Goal: Information Seeking & Learning: Compare options

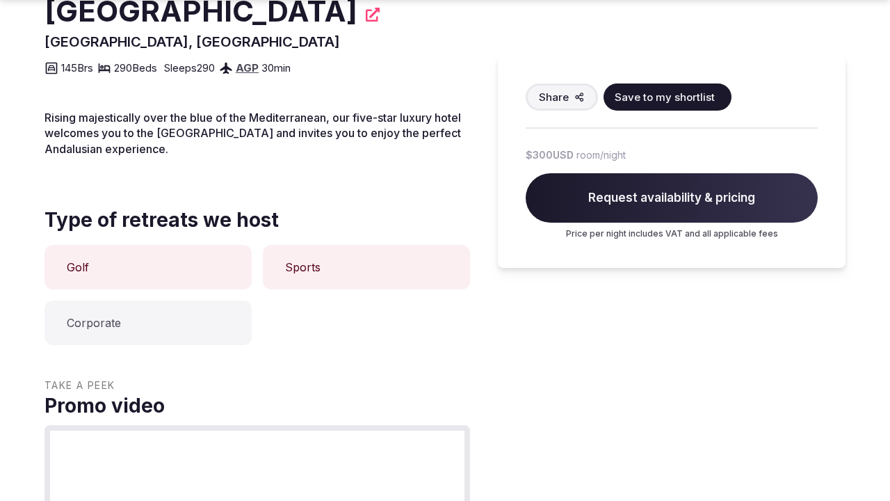
scroll to position [901, 0]
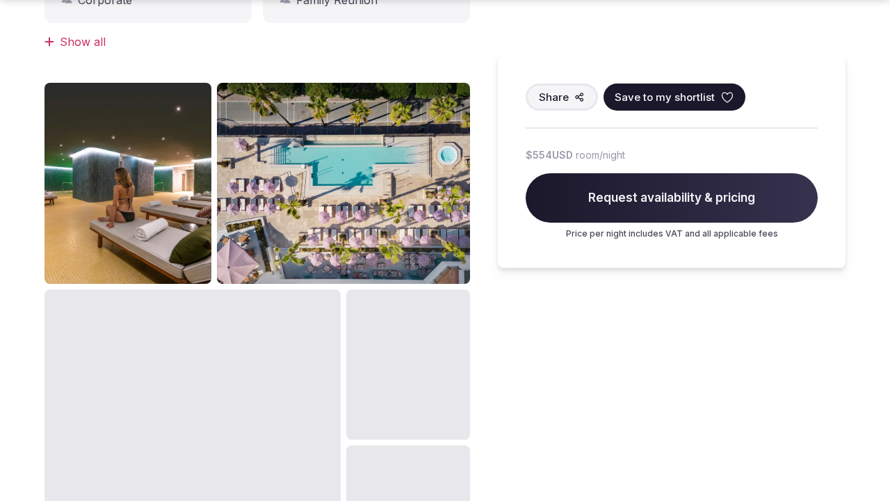
scroll to position [1372, 0]
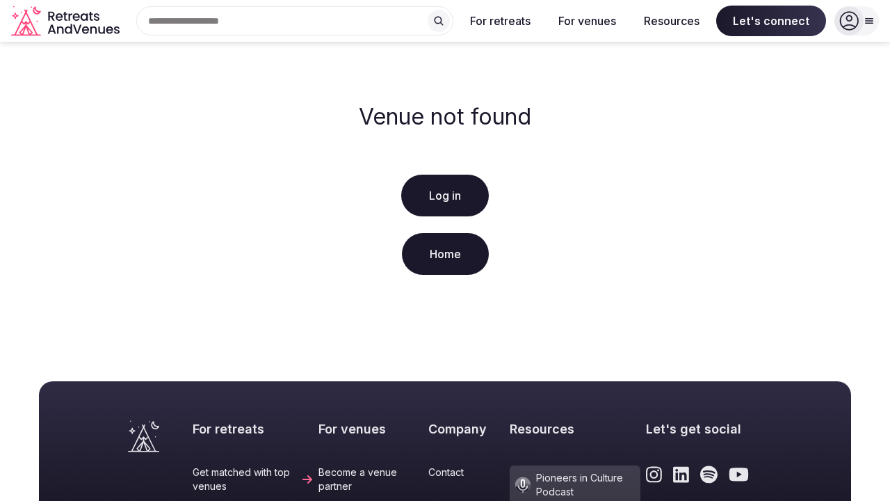
scroll to position [348, 0]
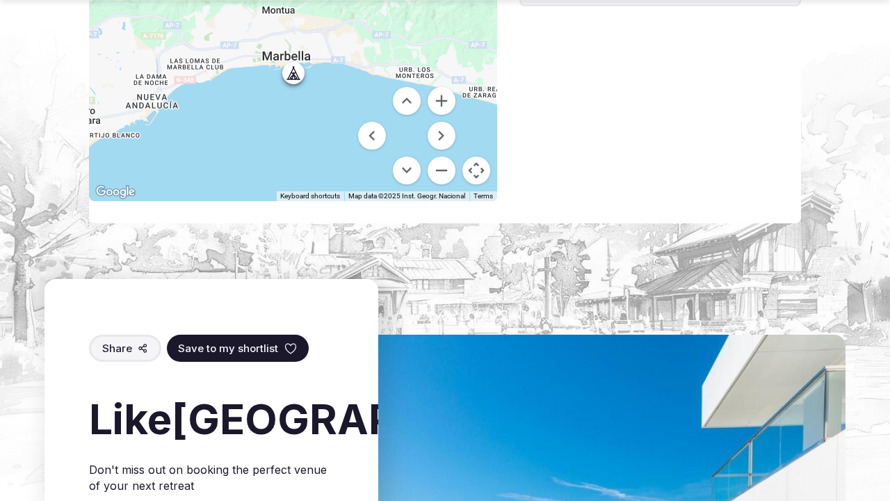
scroll to position [1844, 0]
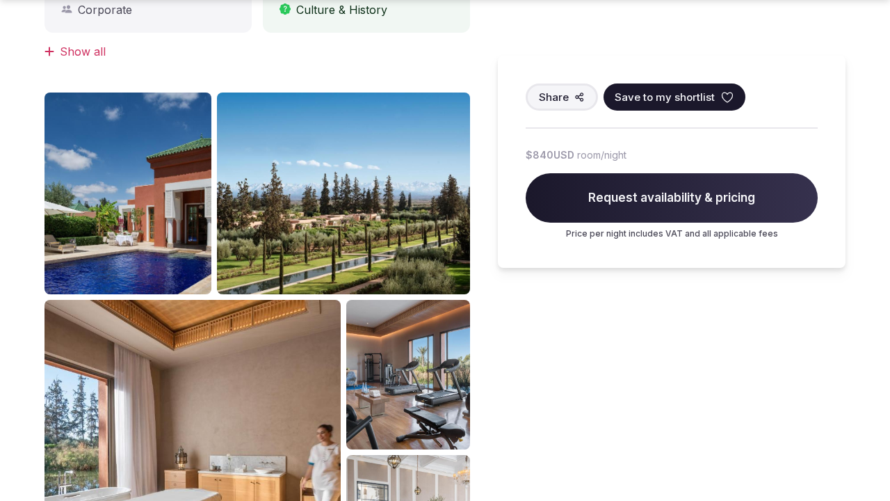
scroll to position [1372, 0]
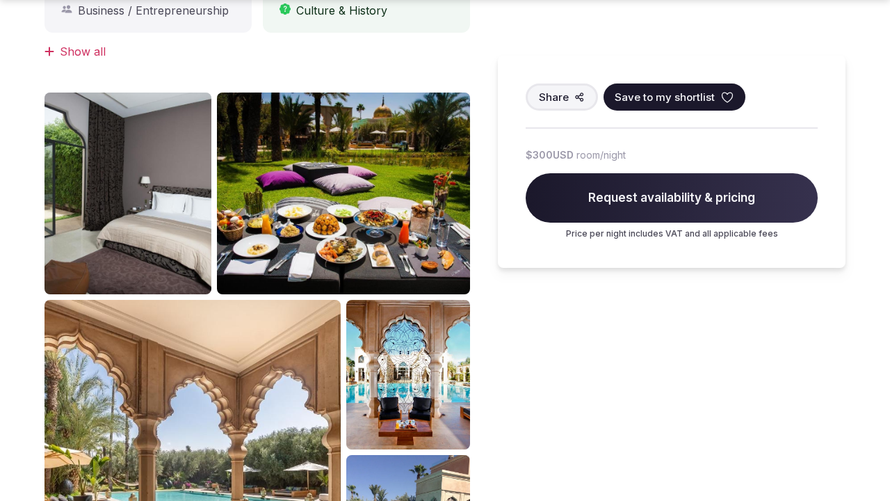
scroll to position [1331, 0]
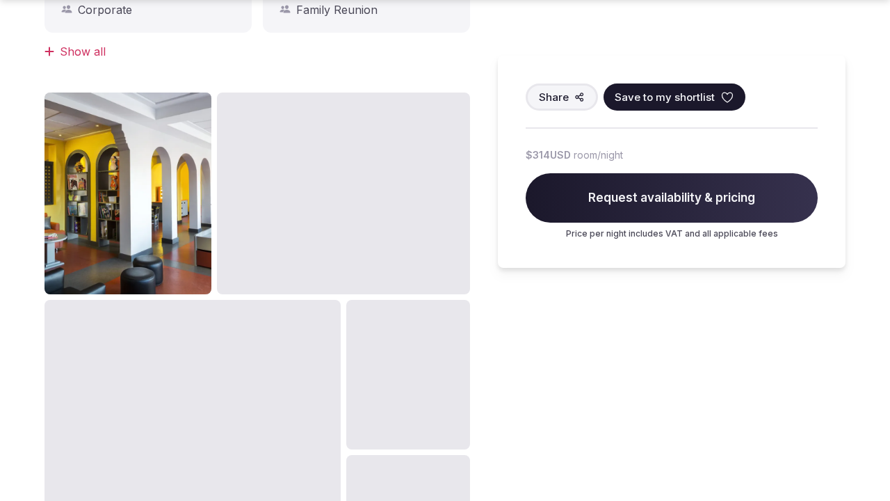
scroll to position [1372, 0]
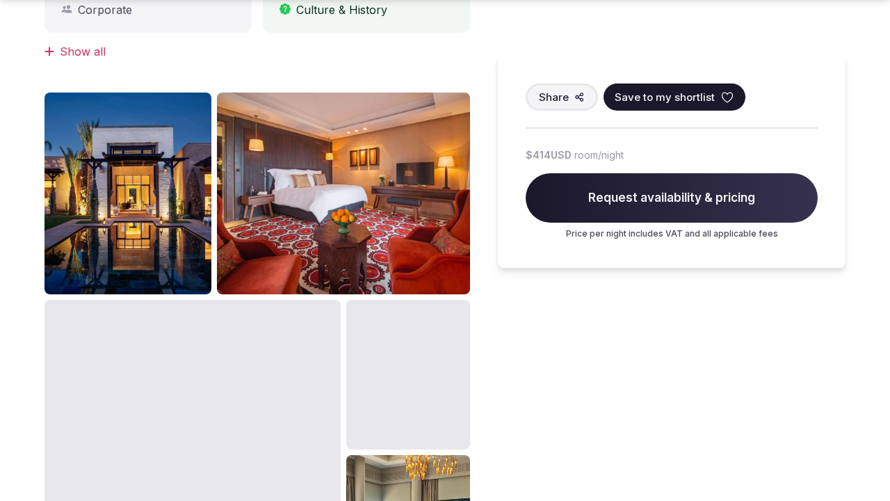
scroll to position [1372, 0]
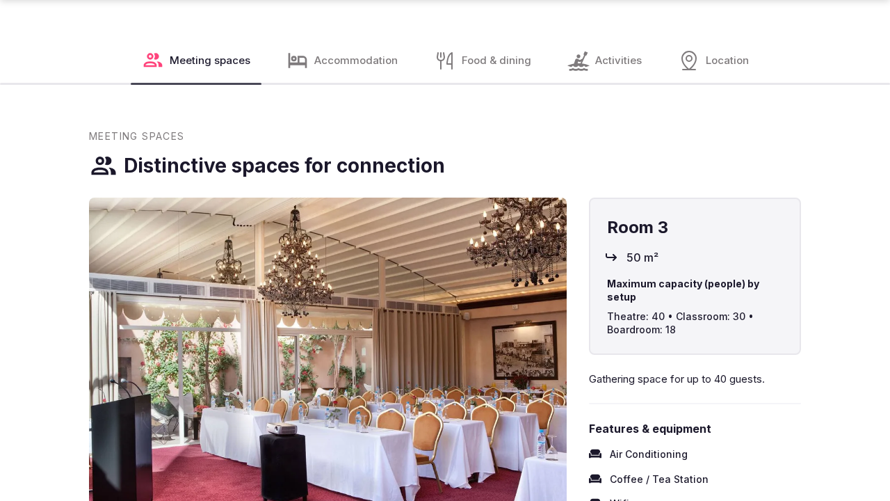
scroll to position [1372, 0]
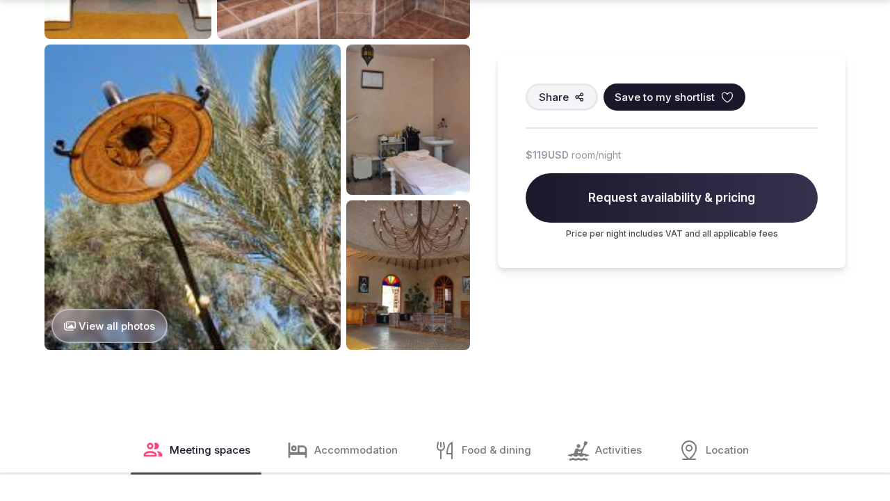
scroll to position [1844, 0]
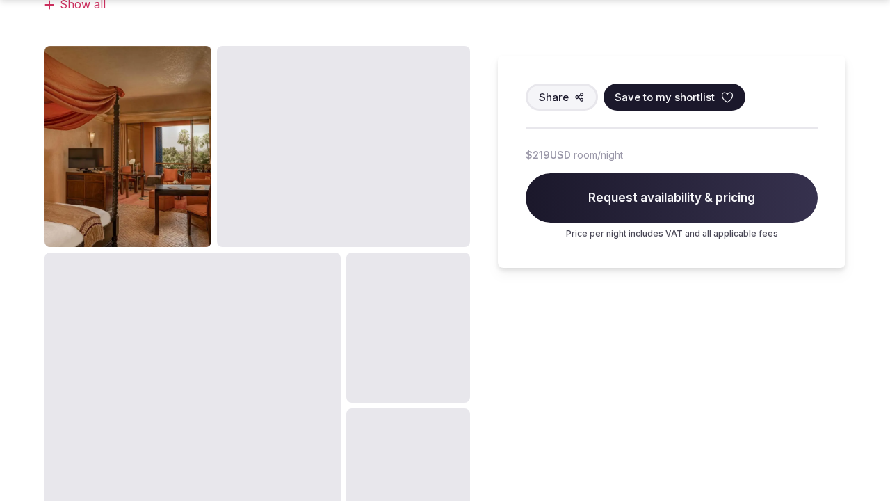
scroll to position [1372, 0]
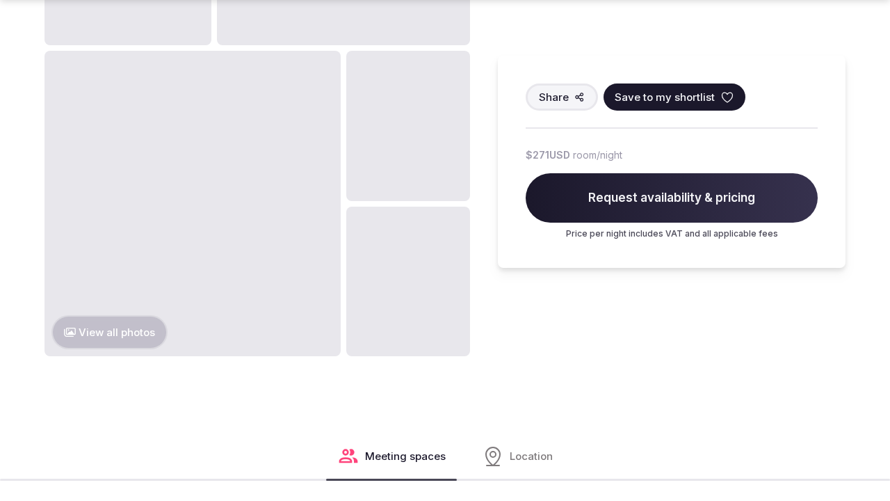
scroll to position [1372, 0]
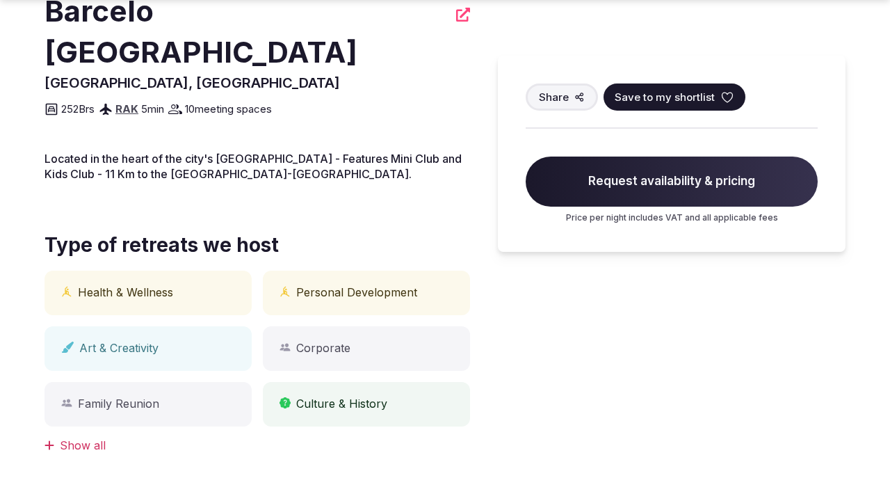
scroll to position [901, 0]
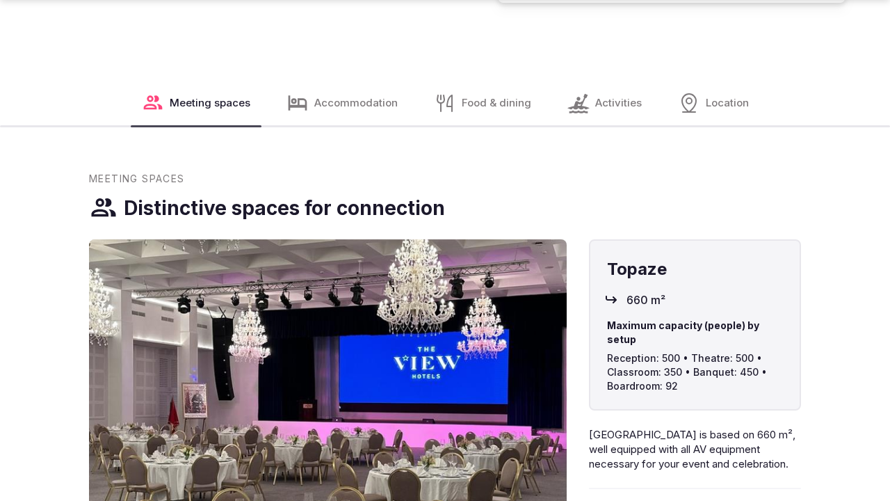
scroll to position [1372, 0]
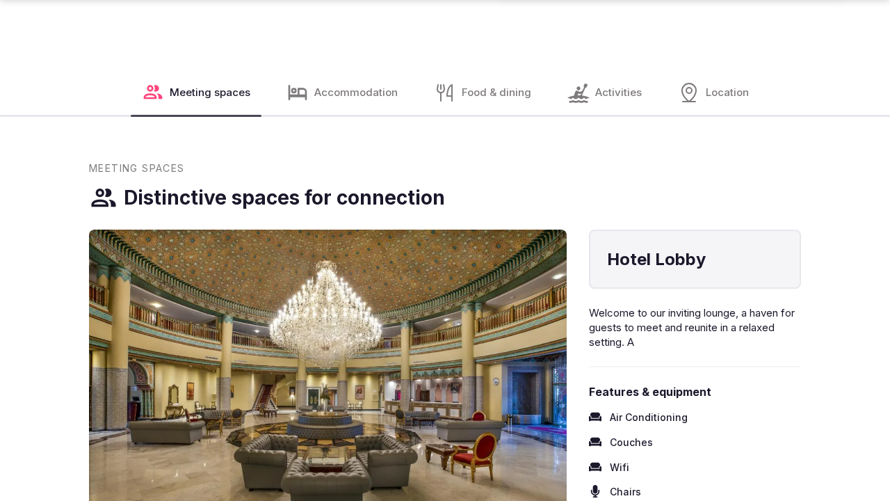
scroll to position [1372, 0]
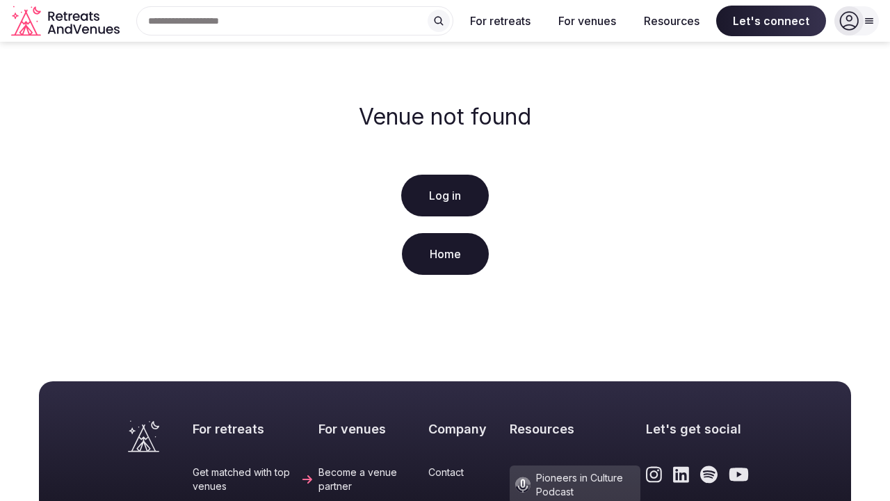
scroll to position [348, 0]
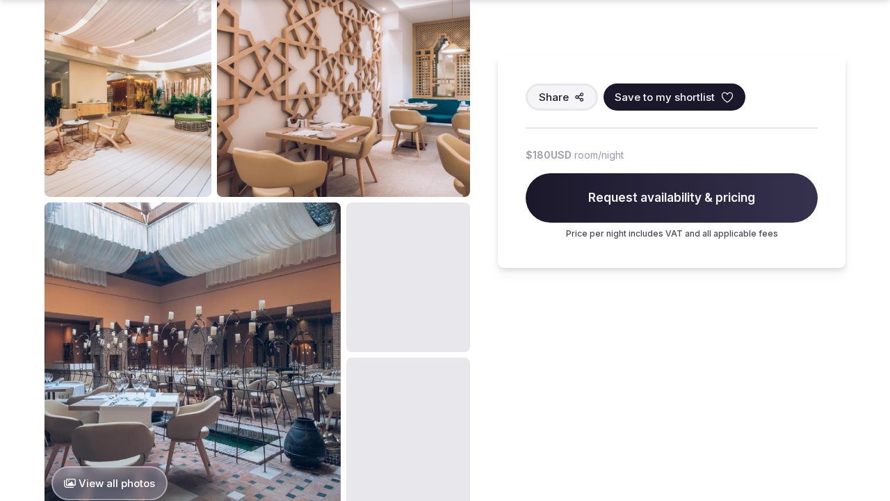
scroll to position [1372, 0]
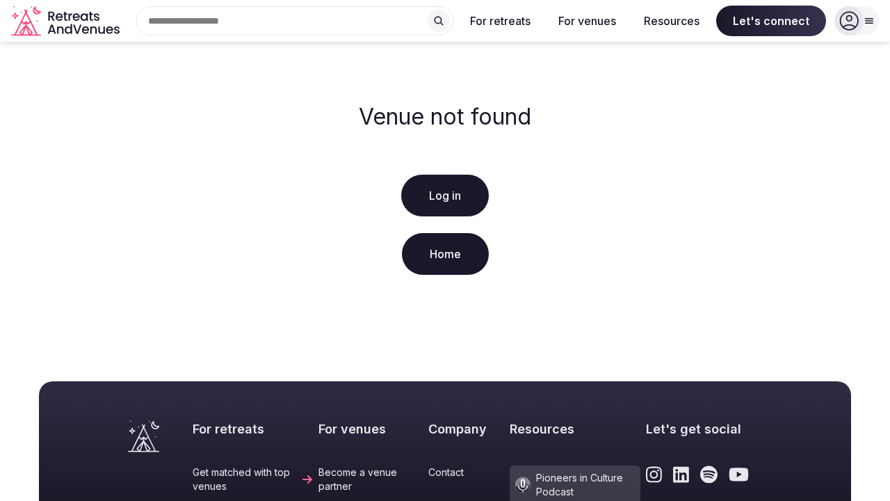
scroll to position [348, 0]
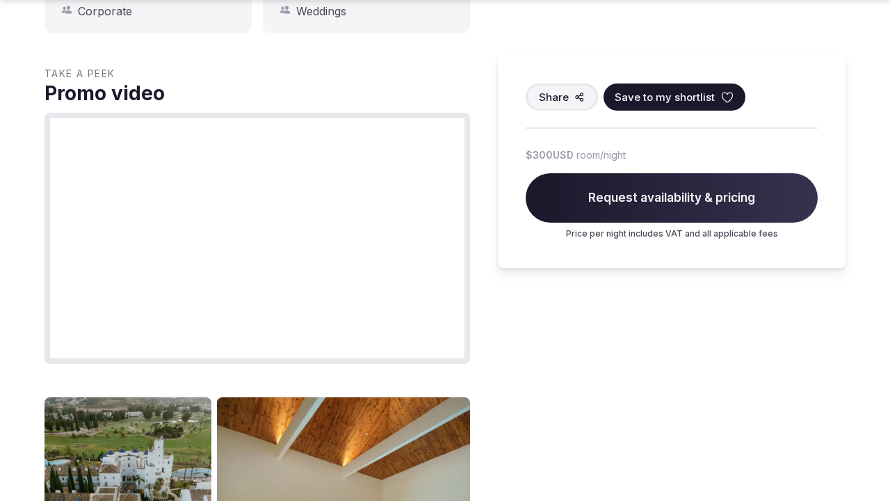
scroll to position [1372, 0]
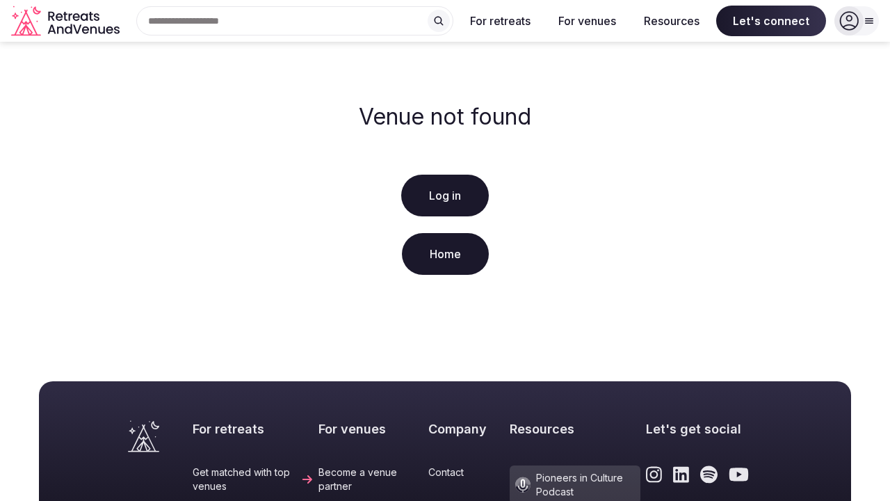
scroll to position [348, 0]
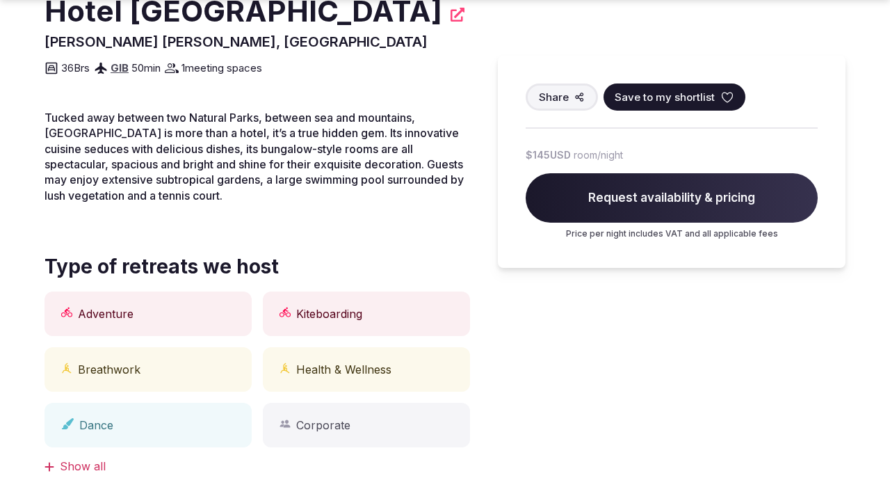
scroll to position [1372, 0]
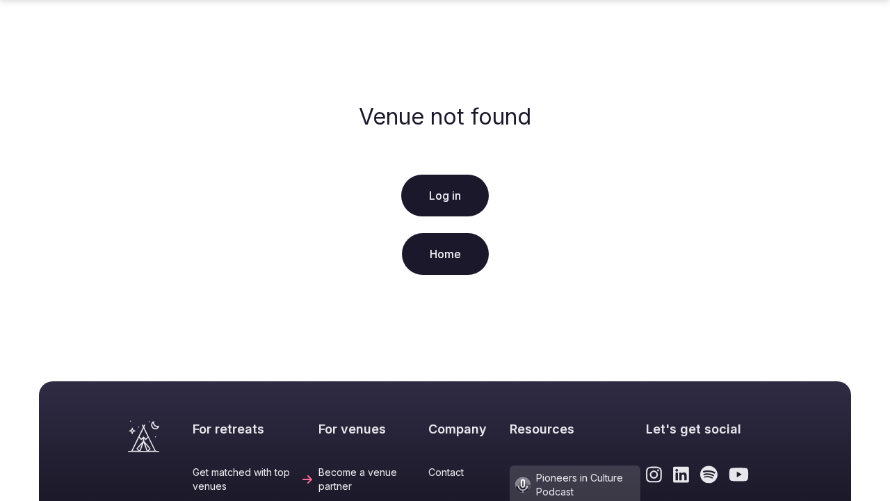
scroll to position [348, 0]
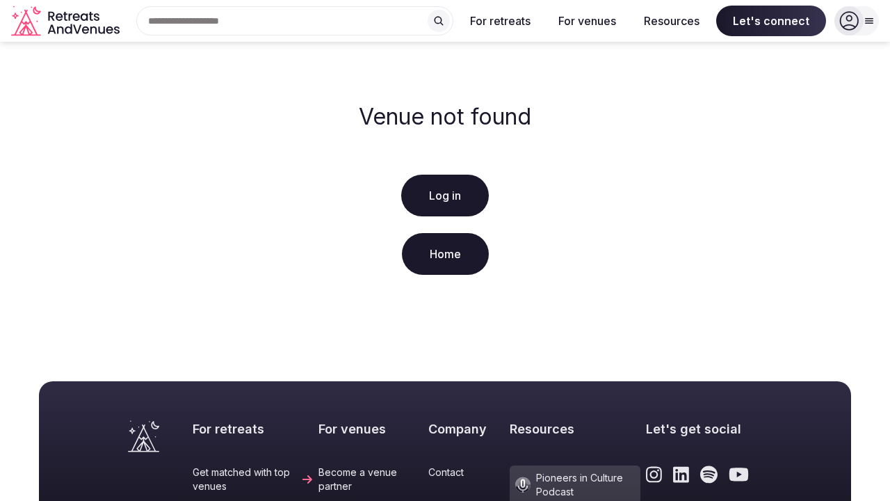
scroll to position [348, 0]
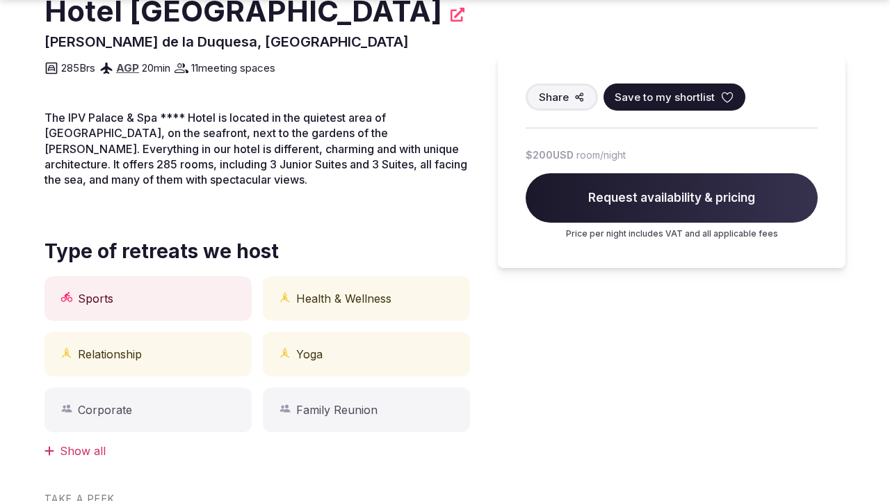
scroll to position [901, 0]
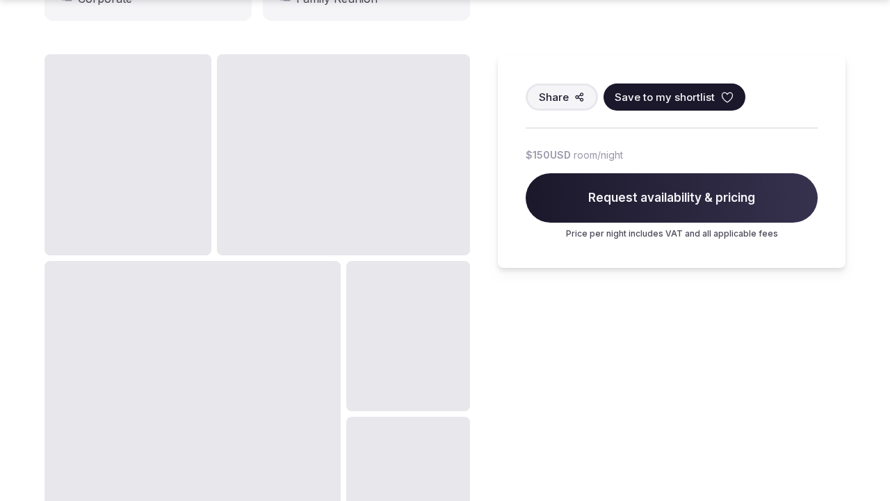
scroll to position [1372, 0]
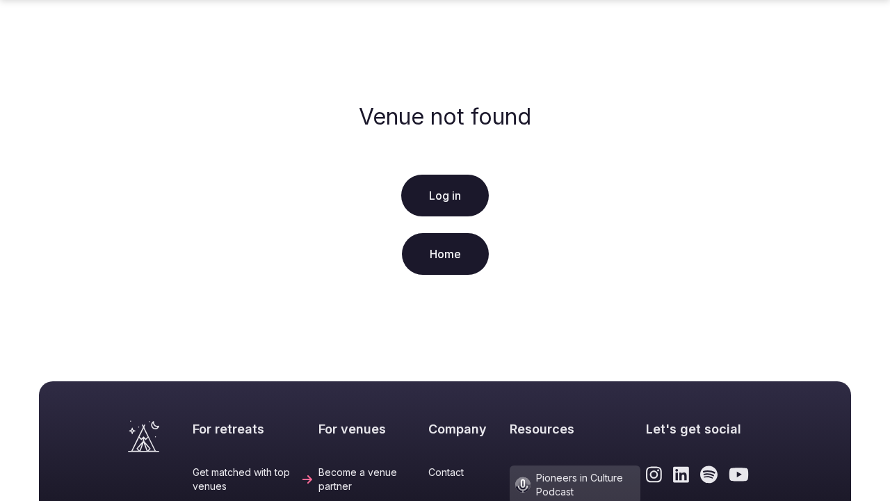
scroll to position [348, 0]
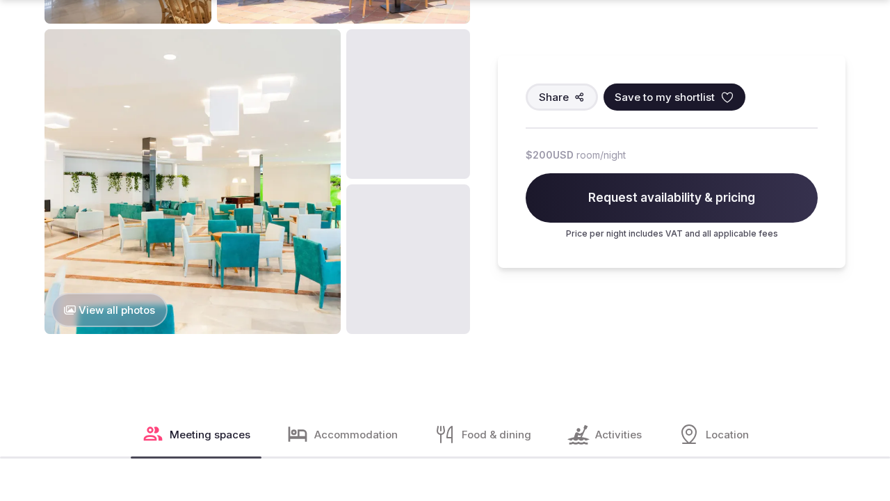
scroll to position [1844, 0]
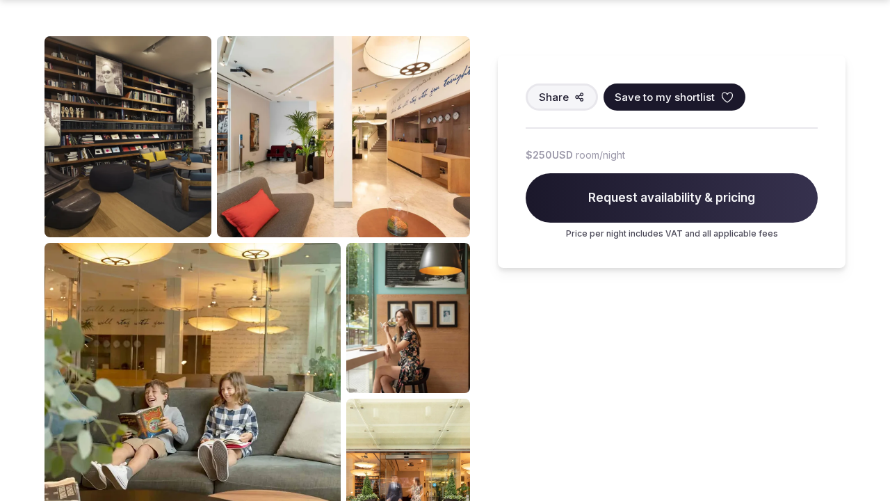
scroll to position [1372, 0]
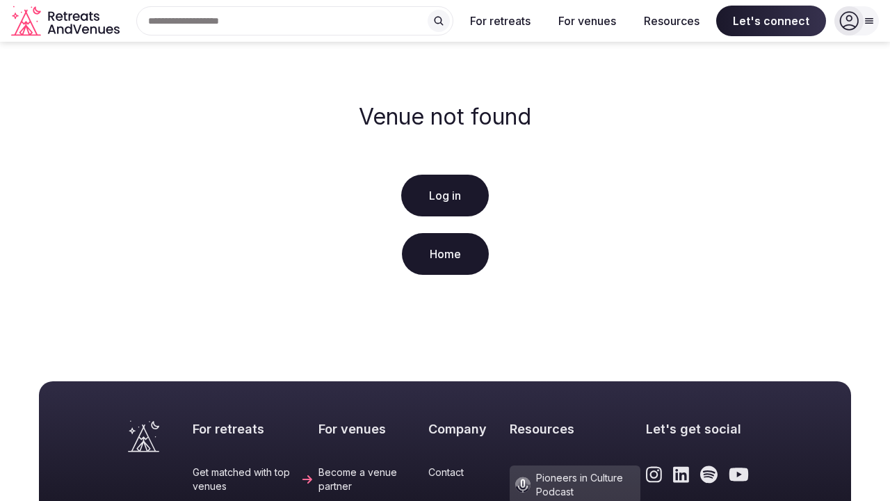
scroll to position [348, 0]
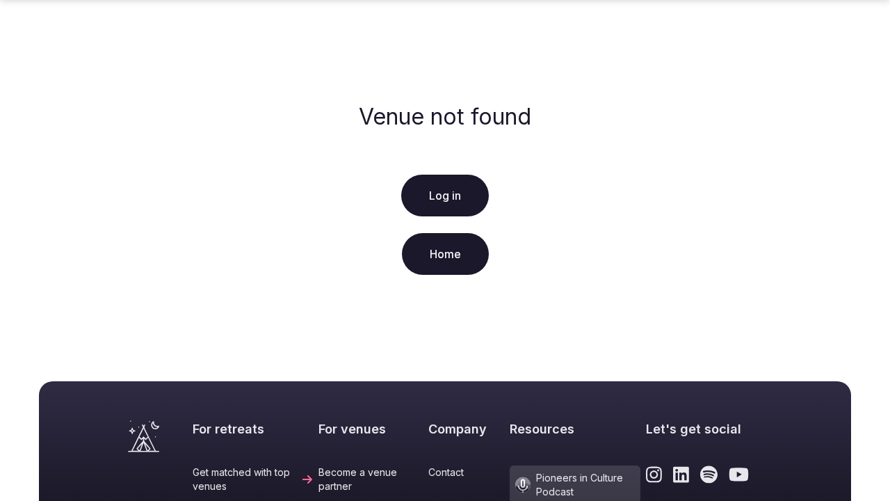
scroll to position [348, 0]
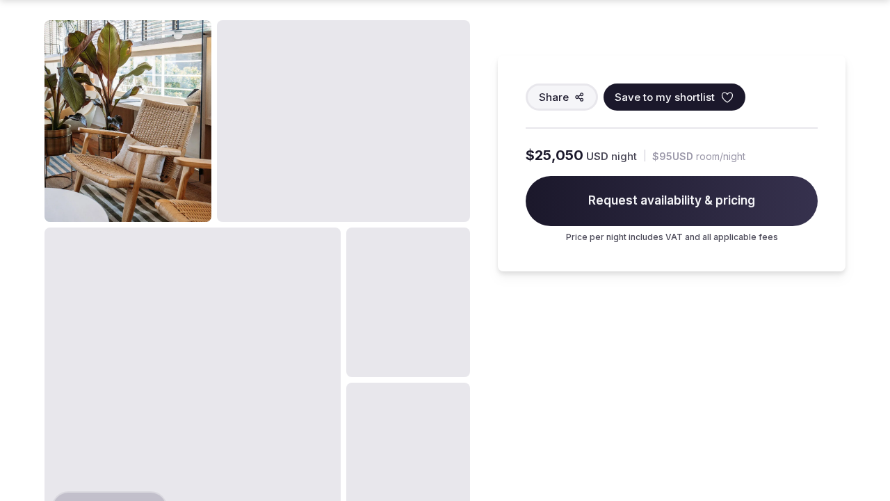
scroll to position [1372, 0]
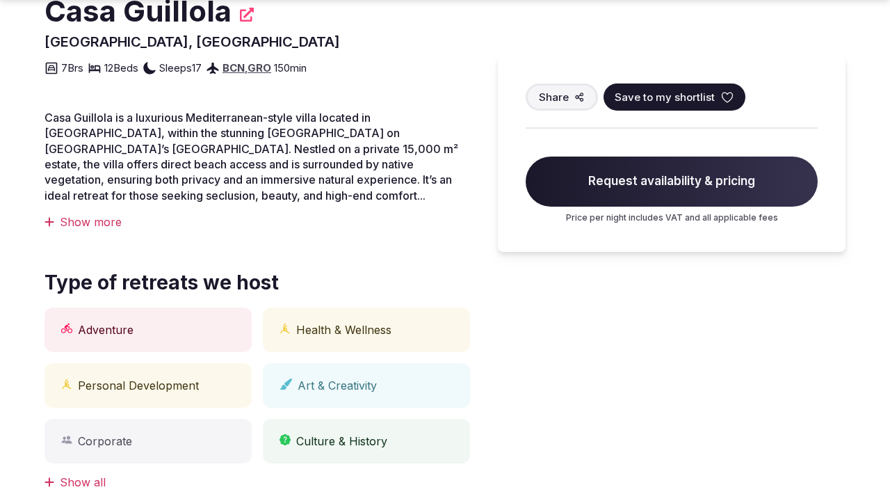
scroll to position [901, 0]
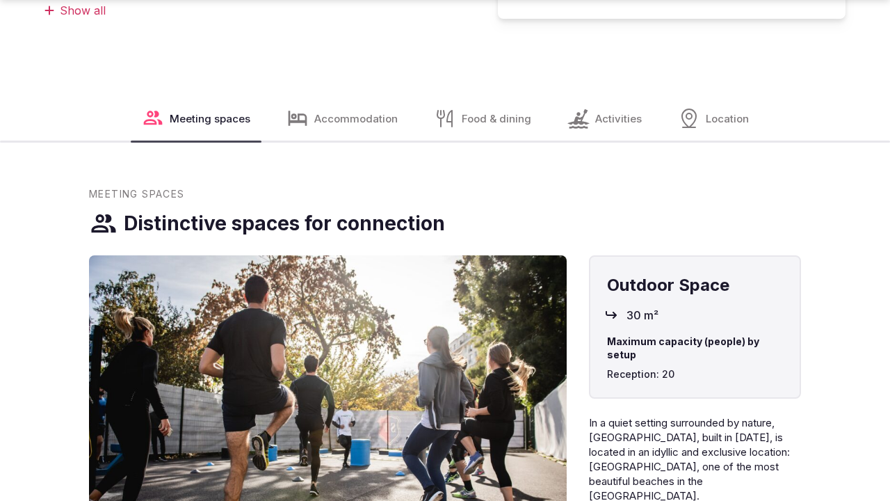
scroll to position [1372, 0]
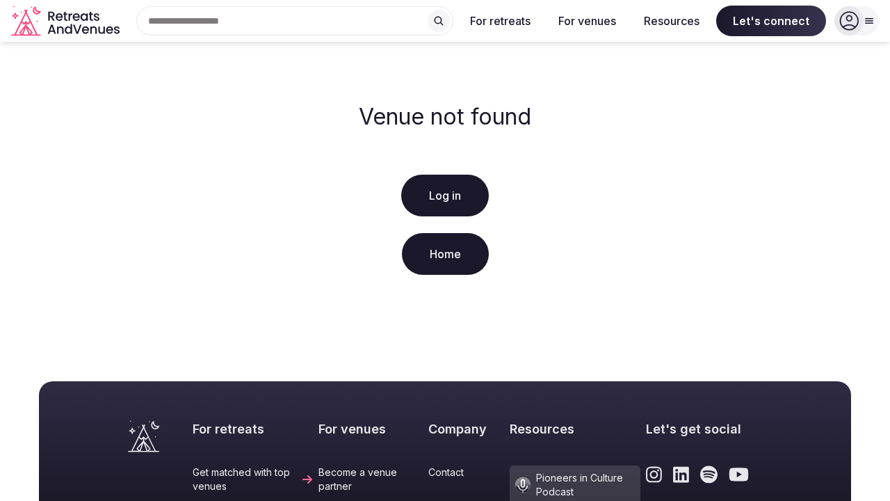
scroll to position [348, 0]
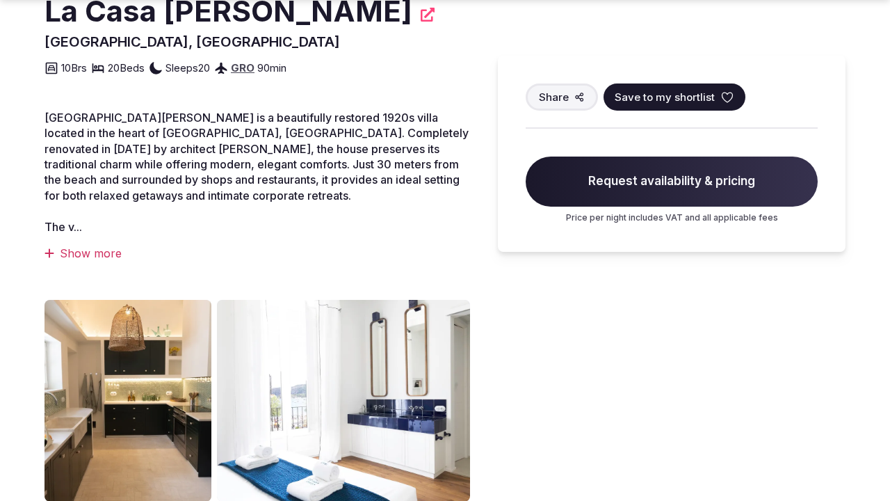
scroll to position [901, 0]
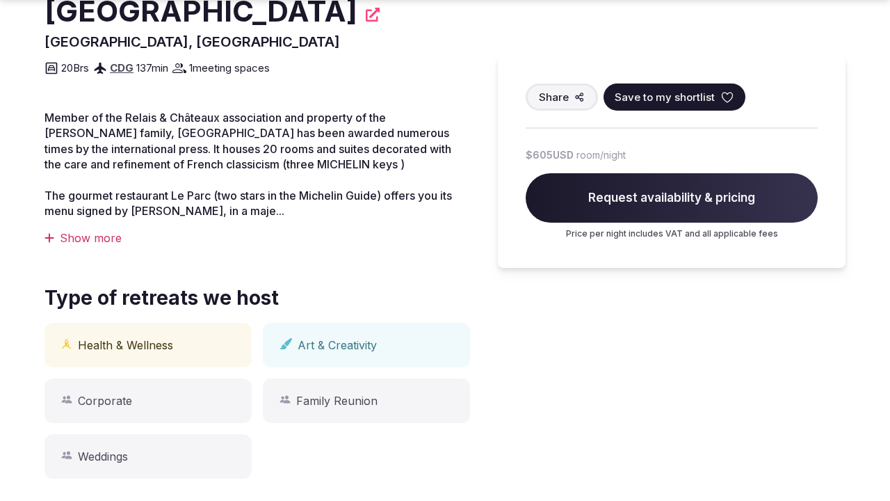
scroll to position [1367, 0]
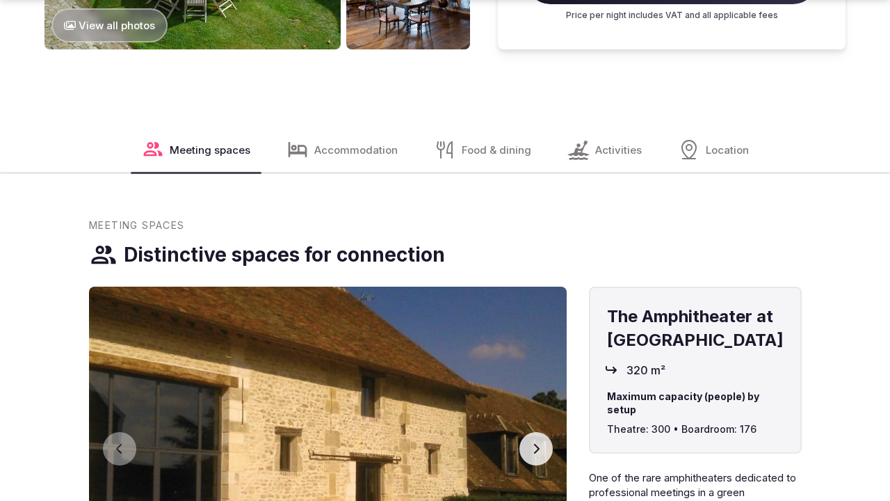
scroll to position [1844, 0]
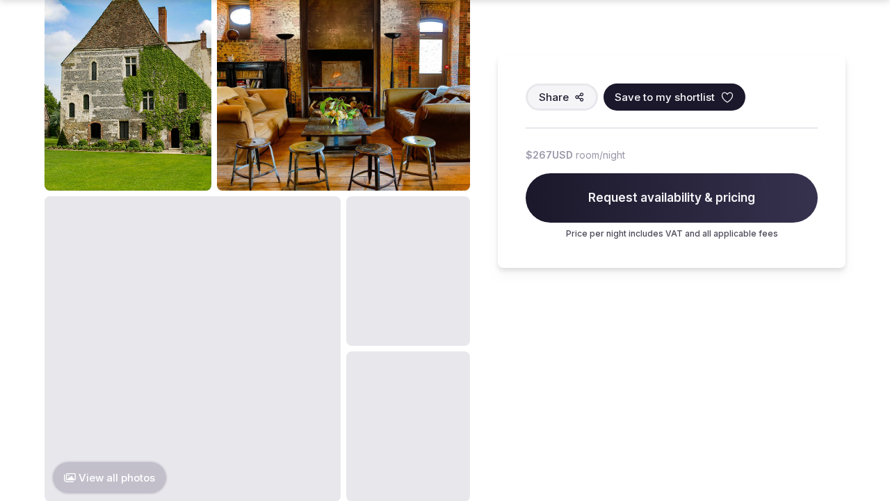
scroll to position [1372, 0]
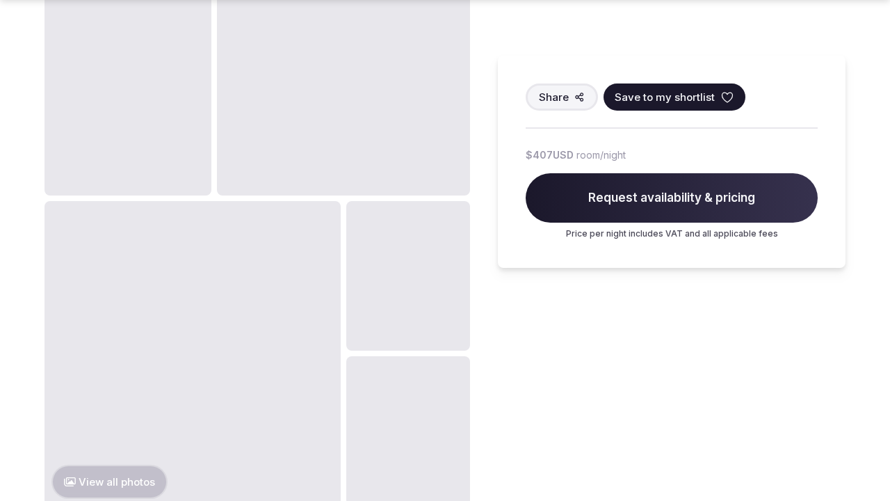
scroll to position [1372, 0]
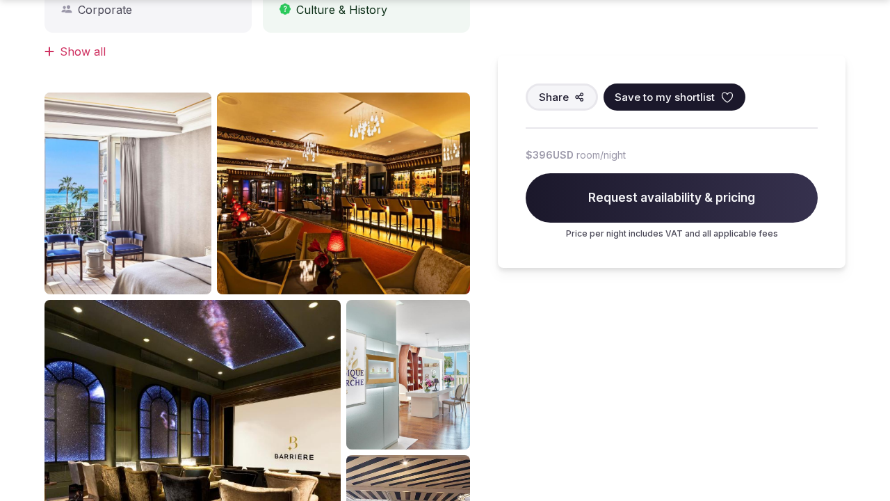
scroll to position [1372, 0]
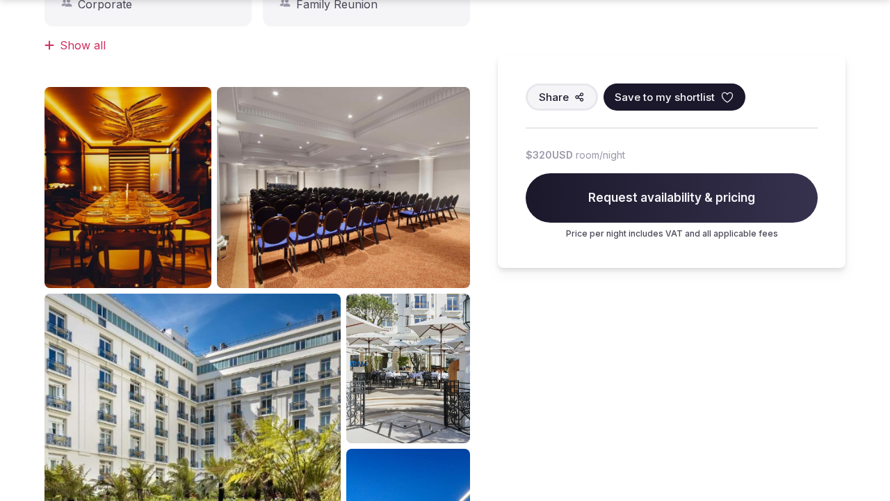
scroll to position [1372, 0]
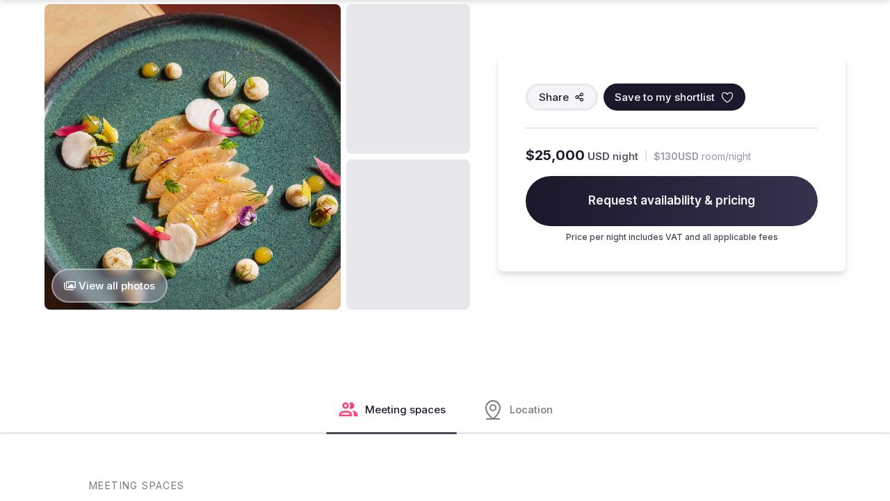
scroll to position [1372, 0]
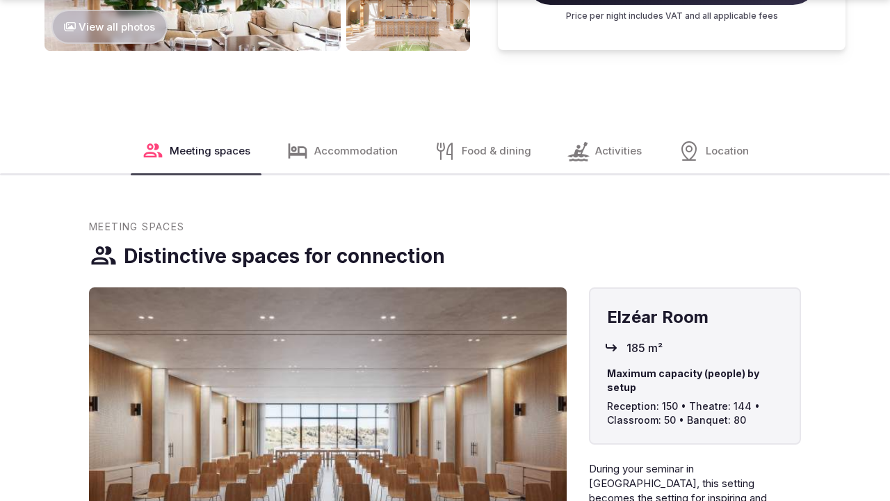
scroll to position [1844, 0]
